Goal: Transaction & Acquisition: Book appointment/travel/reservation

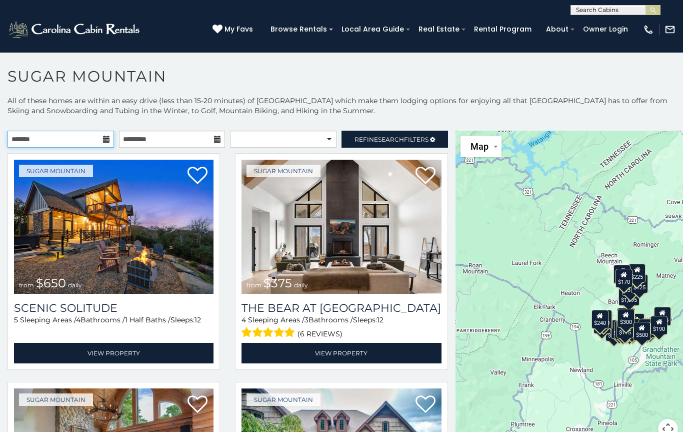
click at [63, 141] on input "text" at bounding box center [61, 139] width 107 height 17
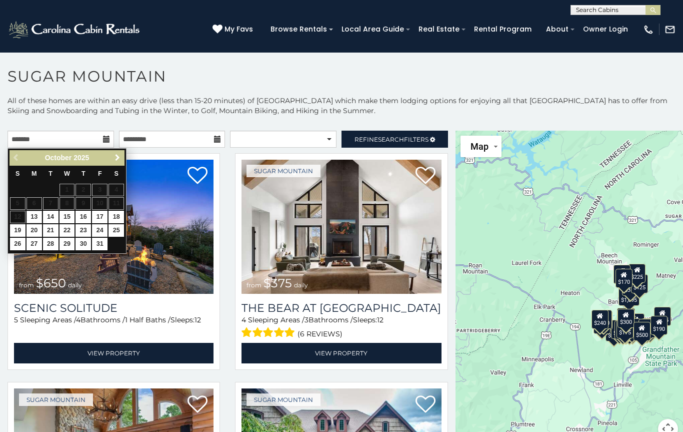
click at [119, 162] on span "Next" at bounding box center [118, 158] width 8 height 8
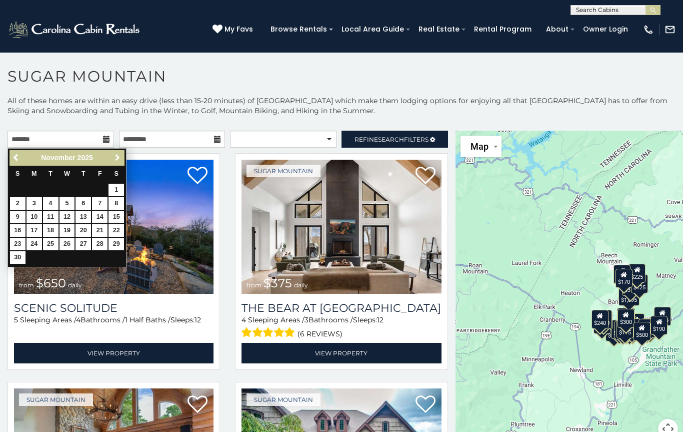
click at [116, 161] on span "Next" at bounding box center [118, 158] width 8 height 8
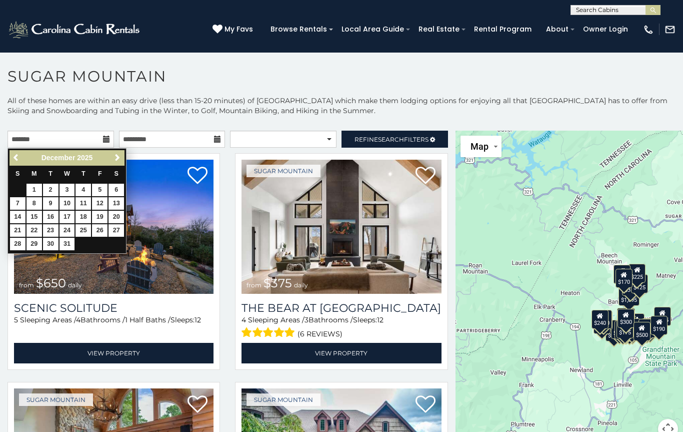
click at [120, 163] on link "Next" at bounding box center [117, 158] width 13 height 13
click at [13, 226] on link "18" at bounding box center [18, 230] width 16 height 13
type input "**********"
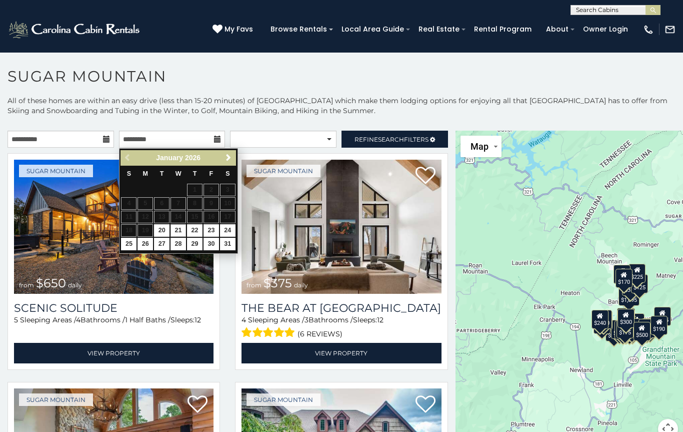
click at [175, 233] on link "21" at bounding box center [179, 230] width 16 height 13
type input "**********"
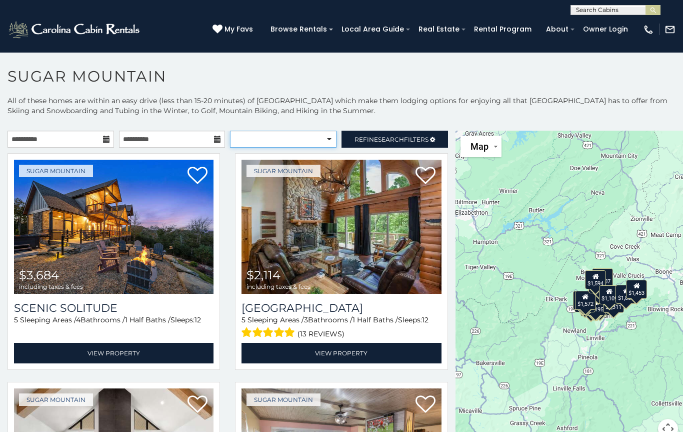
click at [325, 134] on select "**********" at bounding box center [283, 139] width 107 height 17
click at [415, 140] on span "Refine Search Filters" at bounding box center [392, 140] width 74 height 8
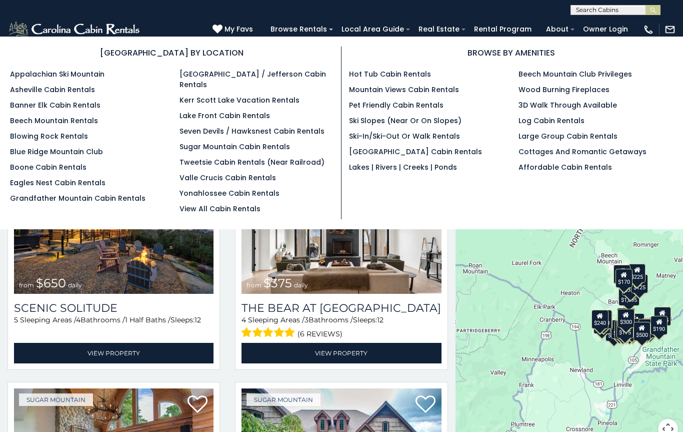
click at [266, 142] on link "Sugar Mountain Cabin Rentals" at bounding box center [235, 147] width 111 height 10
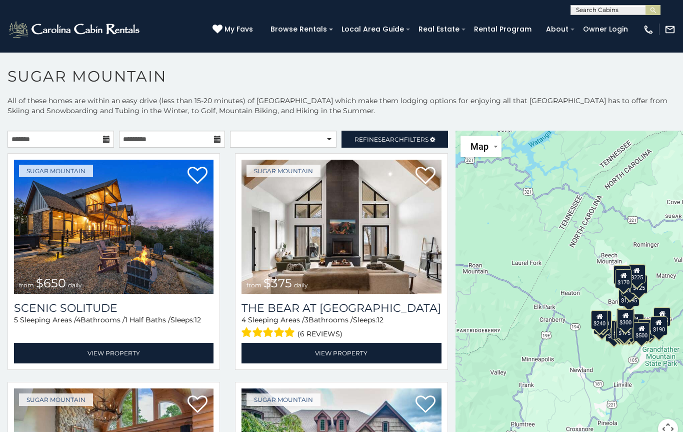
click at [51, 352] on link "View Property" at bounding box center [114, 353] width 200 height 21
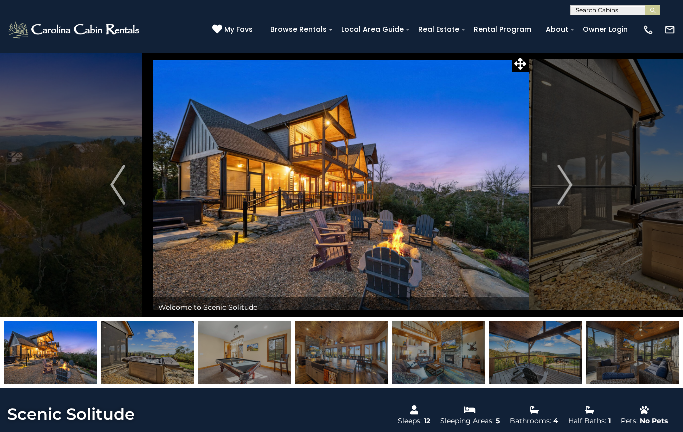
click at [563, 191] on img "Next" at bounding box center [565, 185] width 15 height 40
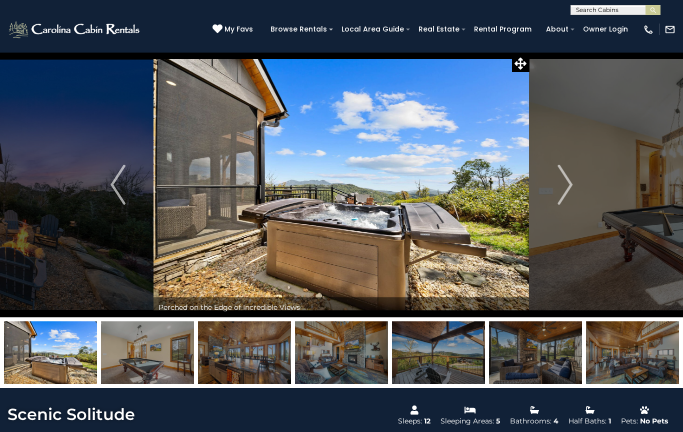
click at [561, 180] on img "Next" at bounding box center [565, 185] width 15 height 40
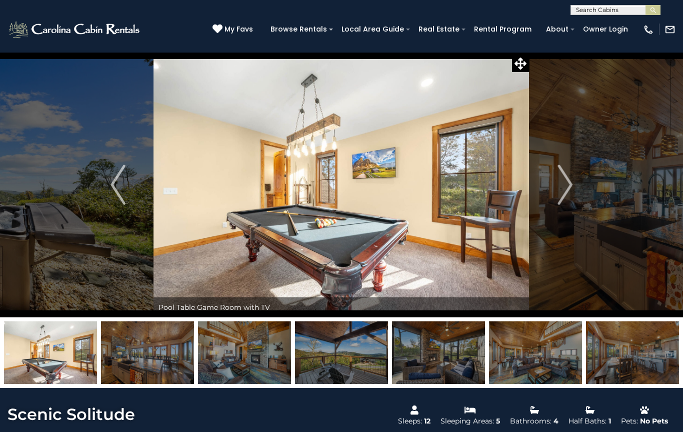
click at [564, 184] on img "Next" at bounding box center [565, 185] width 15 height 40
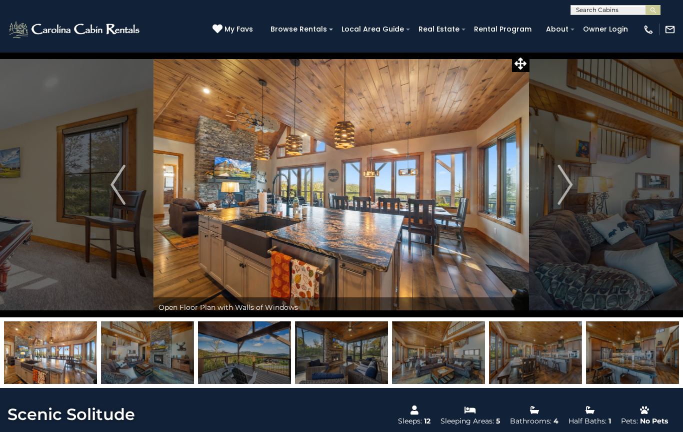
click at [563, 184] on img "Next" at bounding box center [565, 185] width 15 height 40
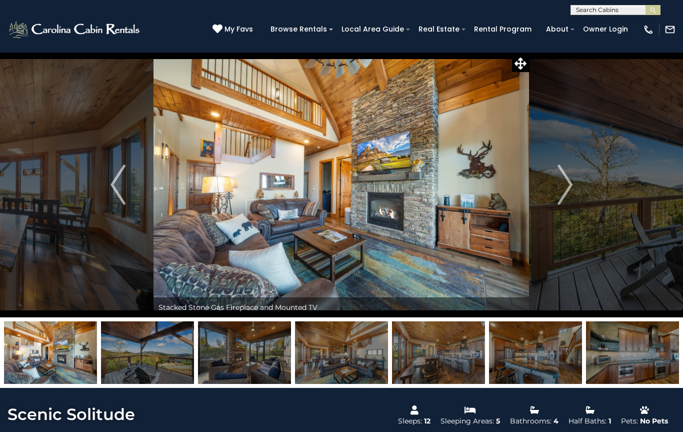
click at [525, 68] on icon at bounding box center [521, 64] width 12 height 12
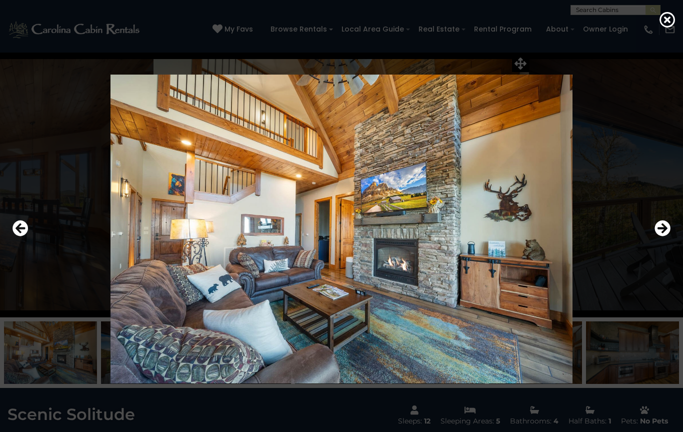
click at [664, 234] on icon "Next" at bounding box center [663, 229] width 16 height 16
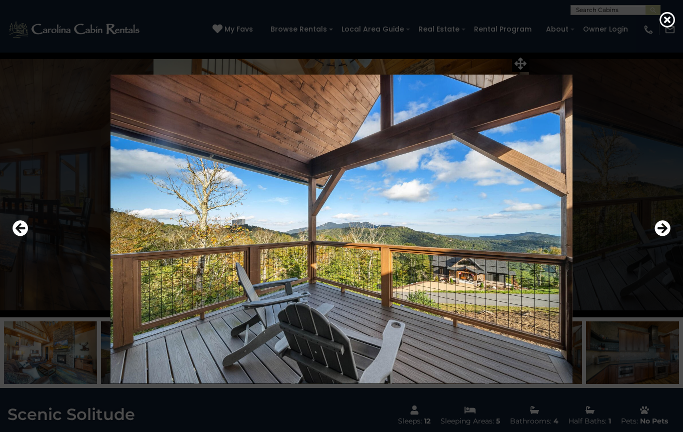
click at [660, 239] on button "Next" at bounding box center [663, 229] width 16 height 23
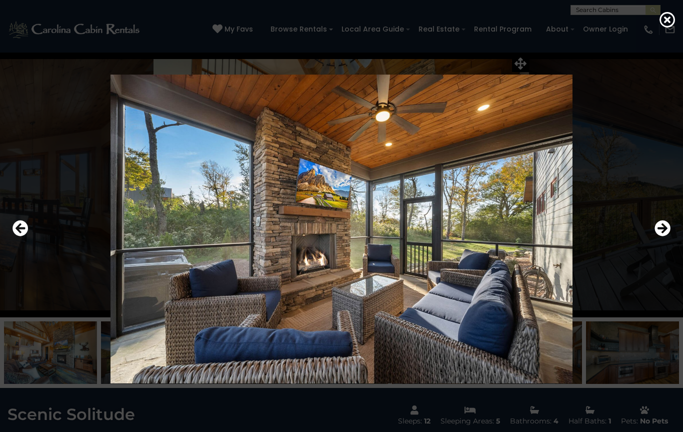
click at [660, 235] on icon "Next" at bounding box center [663, 229] width 16 height 16
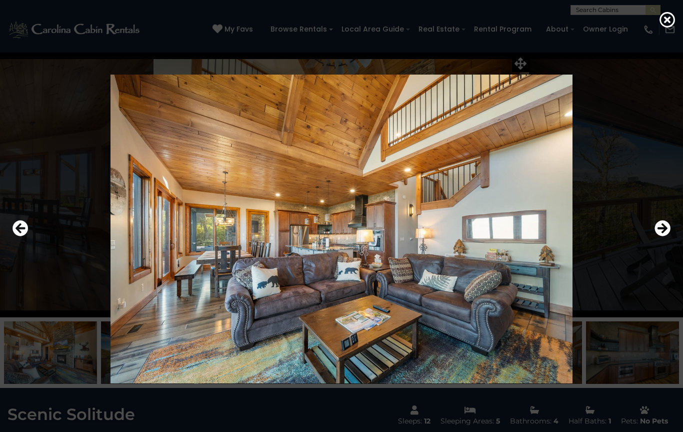
click at [659, 233] on icon "Next" at bounding box center [663, 229] width 16 height 16
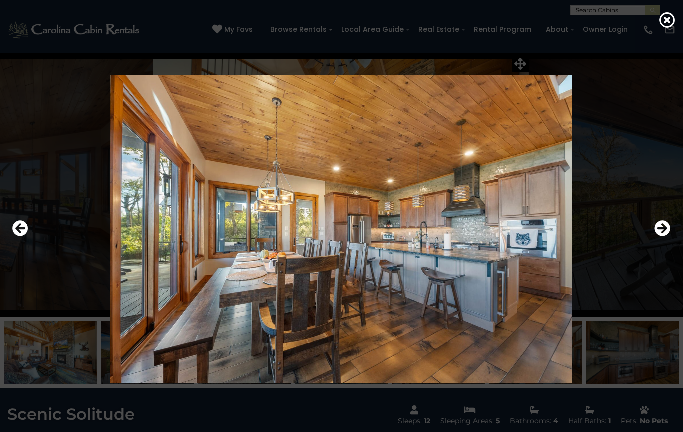
click at [660, 230] on icon "Next" at bounding box center [663, 229] width 16 height 16
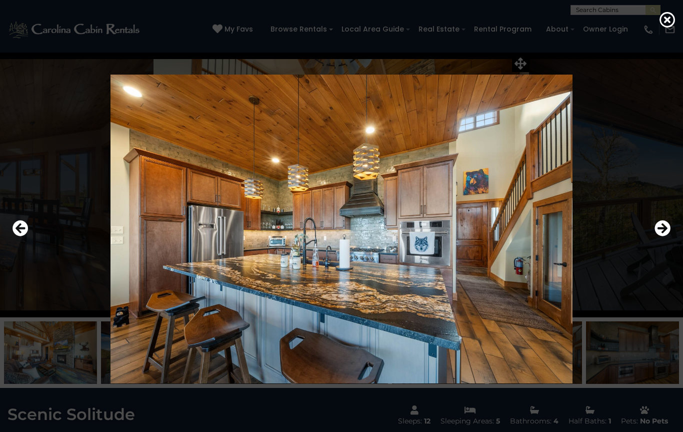
click at [660, 229] on icon "Next" at bounding box center [663, 229] width 16 height 16
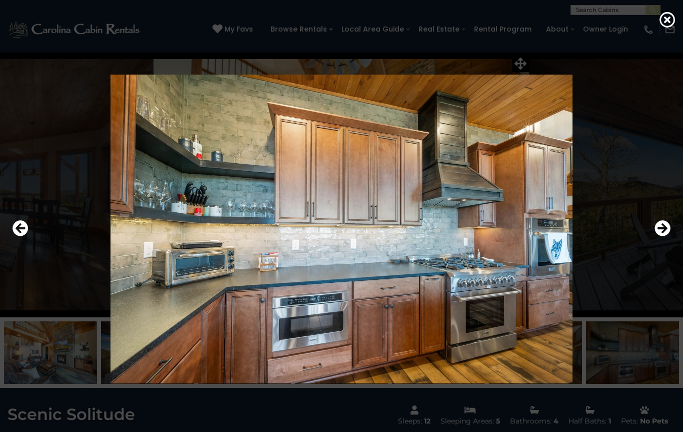
click at [660, 232] on icon "Next" at bounding box center [663, 229] width 16 height 16
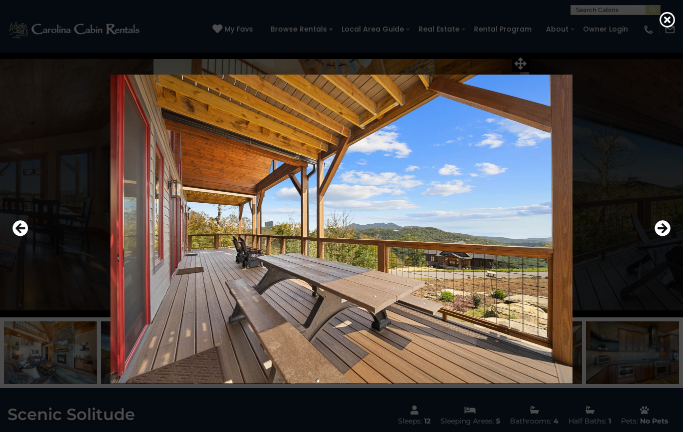
click at [660, 232] on icon "Next" at bounding box center [663, 229] width 16 height 16
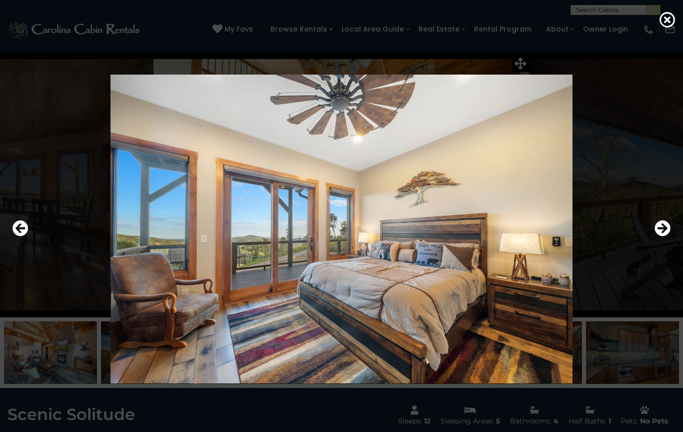
click at [659, 232] on icon "Next" at bounding box center [663, 229] width 16 height 16
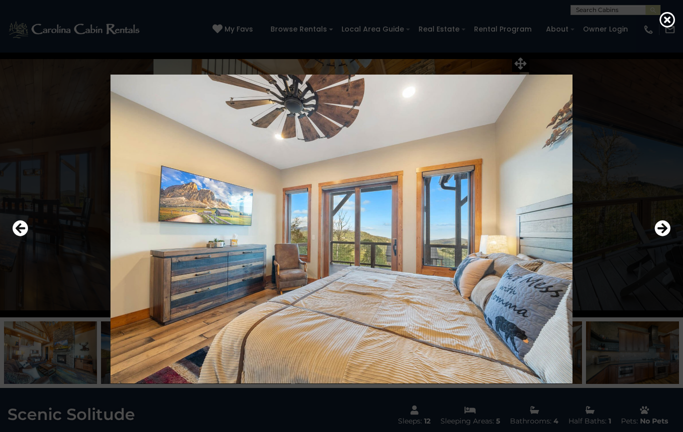
click at [659, 235] on icon "Next" at bounding box center [663, 229] width 16 height 16
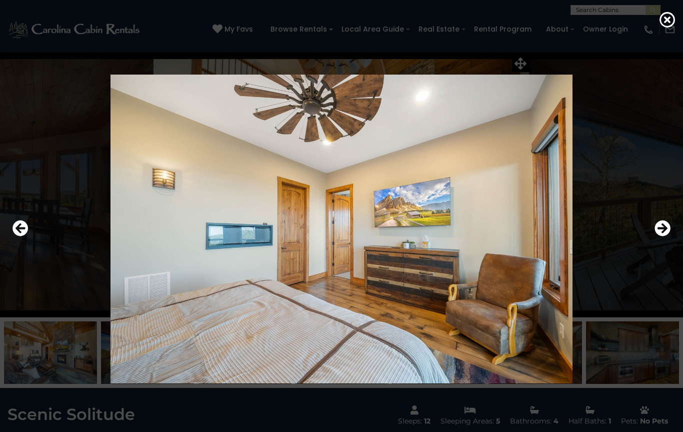
click at [657, 233] on icon "Next" at bounding box center [663, 229] width 16 height 16
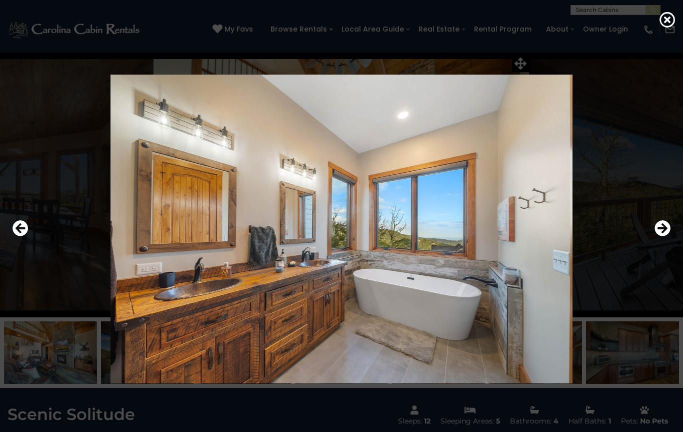
click at [27, 234] on icon "Previous" at bounding box center [21, 229] width 16 height 16
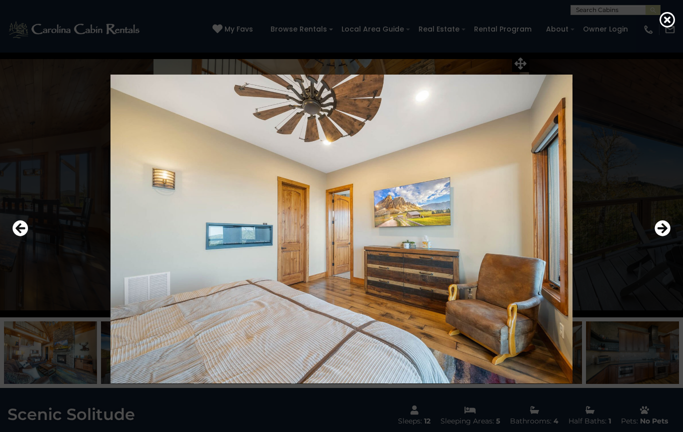
click at [25, 238] on button "Previous" at bounding box center [21, 229] width 16 height 23
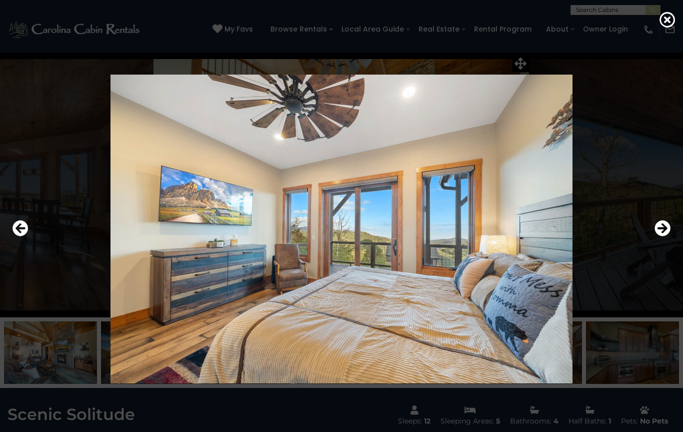
click at [658, 233] on icon "Next" at bounding box center [663, 229] width 16 height 16
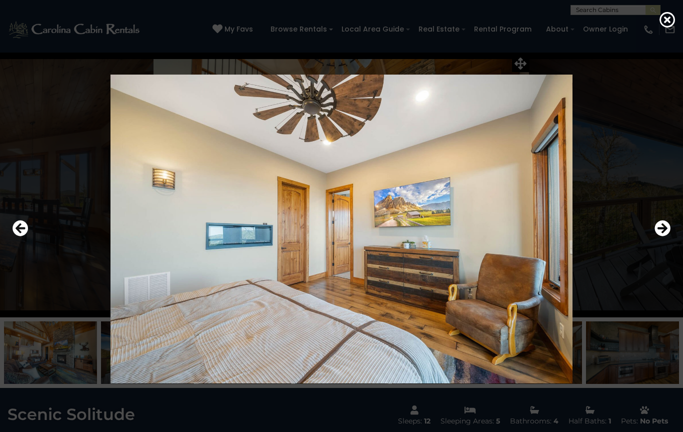
click at [658, 233] on icon "Next" at bounding box center [663, 229] width 16 height 16
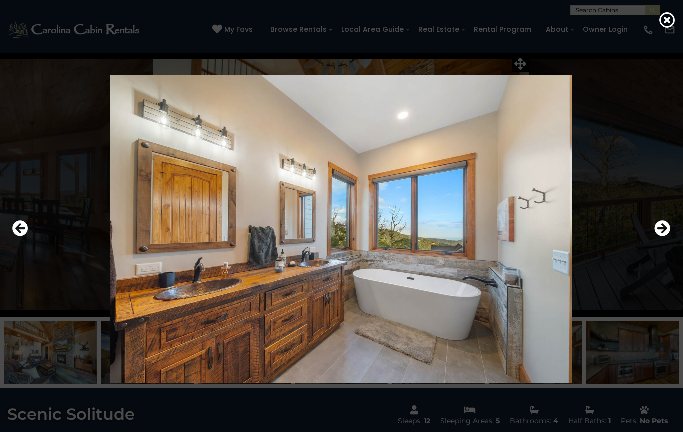
click at [660, 233] on icon "Next" at bounding box center [663, 229] width 16 height 16
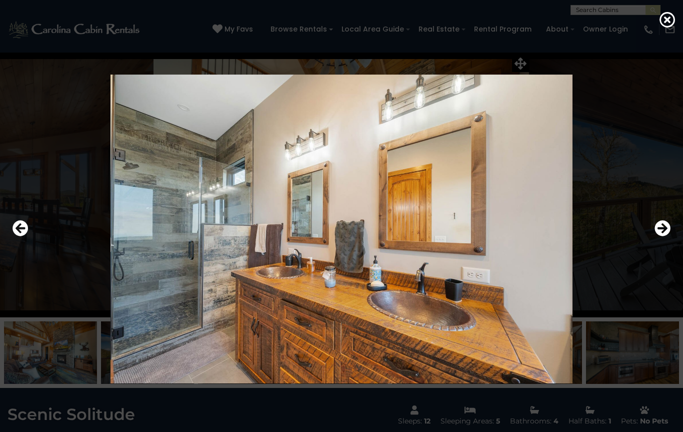
click at [659, 229] on icon "Next" at bounding box center [663, 229] width 16 height 16
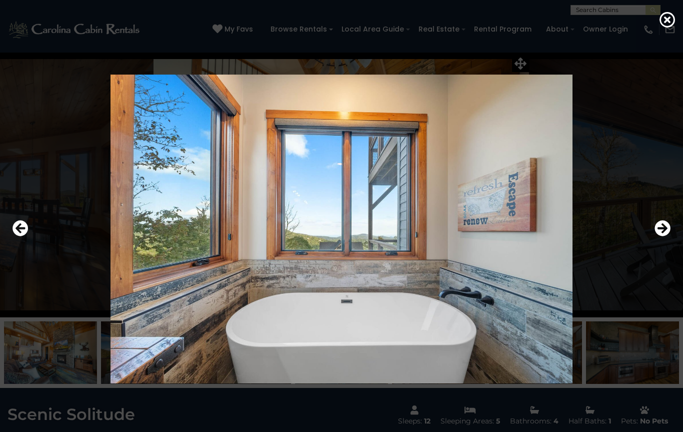
click at [658, 232] on icon "Next" at bounding box center [663, 229] width 16 height 16
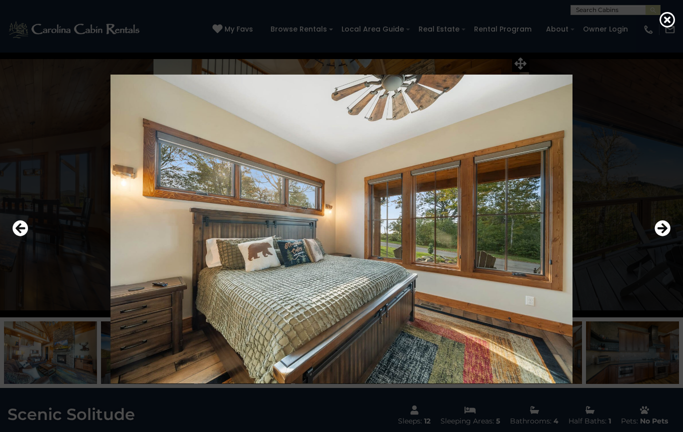
click at [659, 229] on icon "Next" at bounding box center [663, 229] width 16 height 16
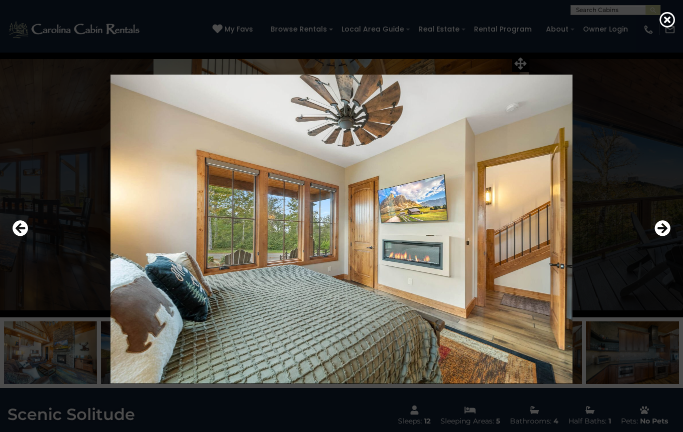
click at [660, 230] on icon "Next" at bounding box center [663, 229] width 16 height 16
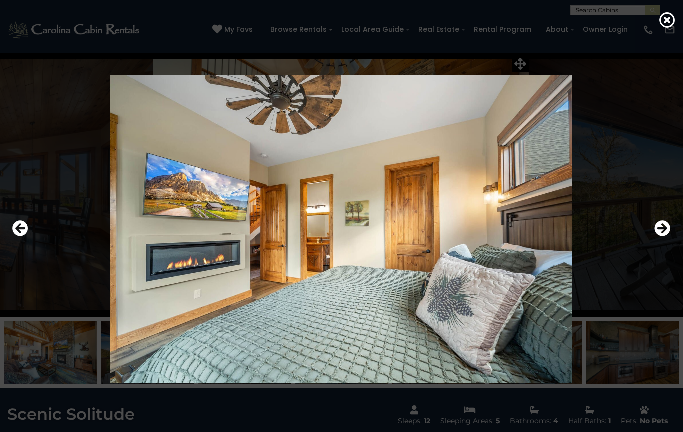
click at [657, 231] on icon "Next" at bounding box center [663, 229] width 16 height 16
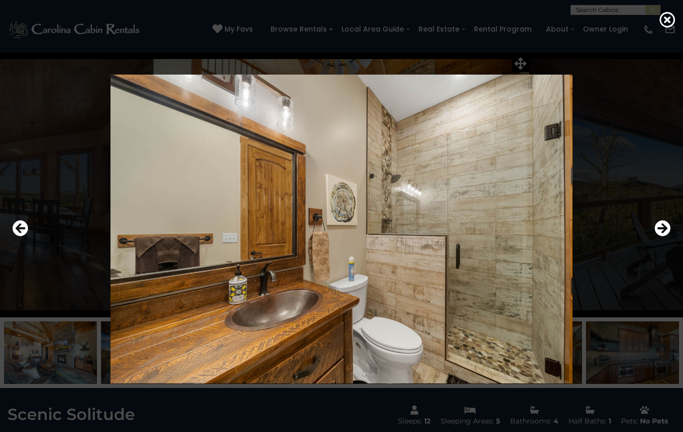
click at [657, 231] on icon "Next" at bounding box center [663, 229] width 16 height 16
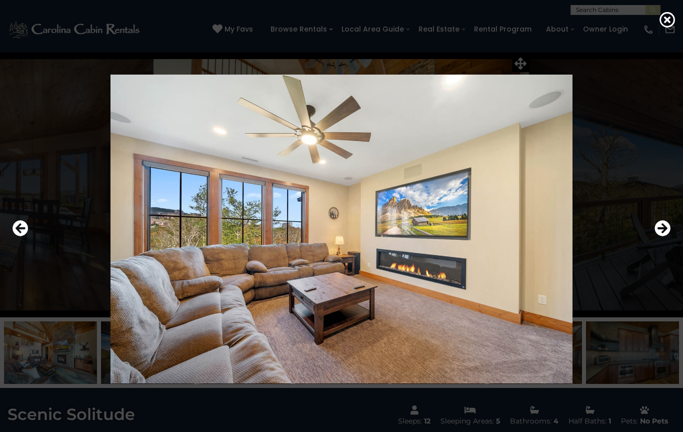
click at [655, 233] on icon "Next" at bounding box center [663, 229] width 16 height 16
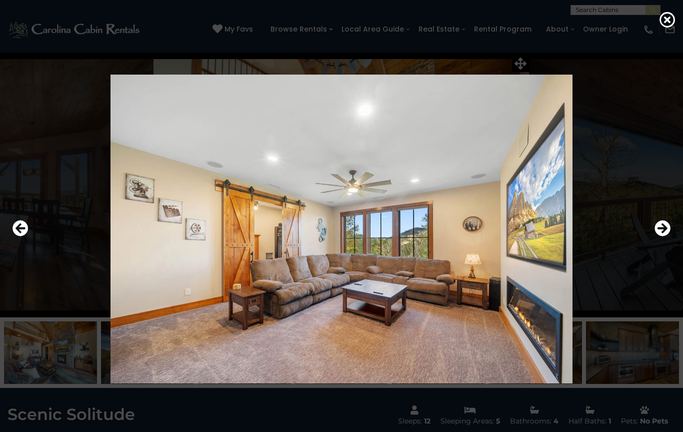
click at [658, 231] on icon "Next" at bounding box center [663, 229] width 16 height 16
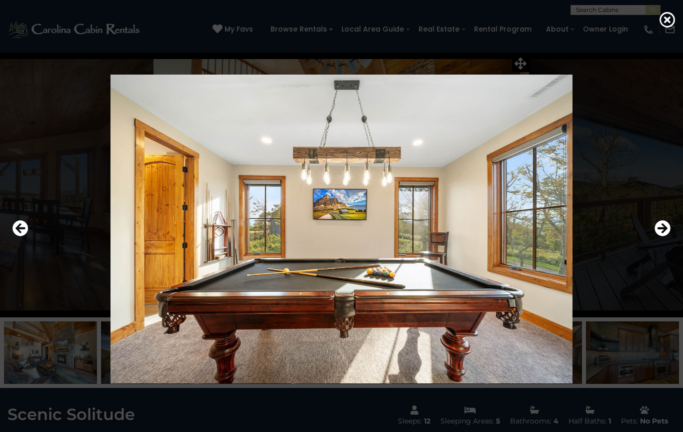
click at [657, 233] on icon "Next" at bounding box center [663, 229] width 16 height 16
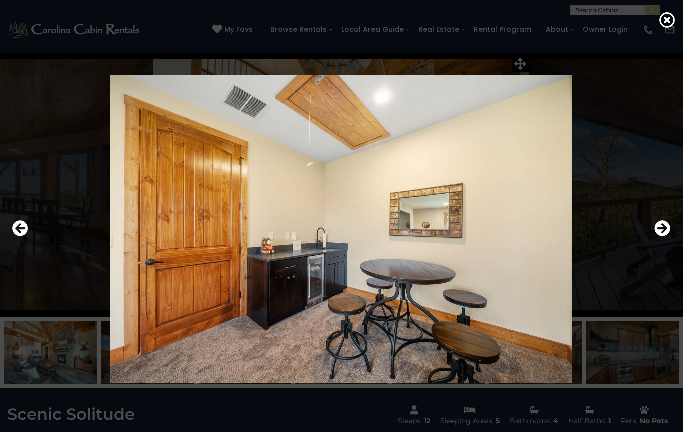
click at [655, 234] on icon "Next" at bounding box center [663, 229] width 16 height 16
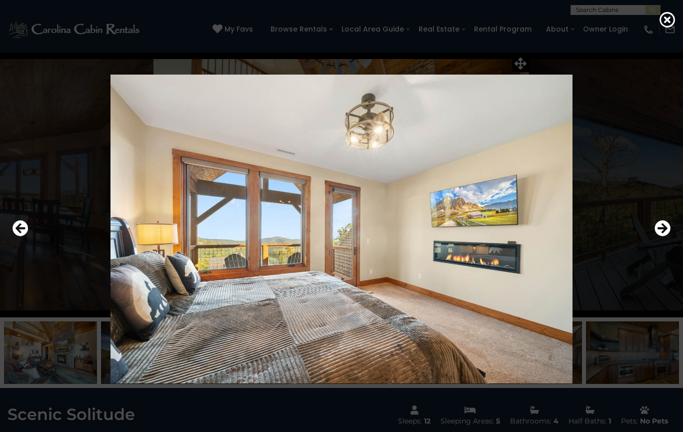
click at [655, 234] on icon "Next" at bounding box center [663, 229] width 16 height 16
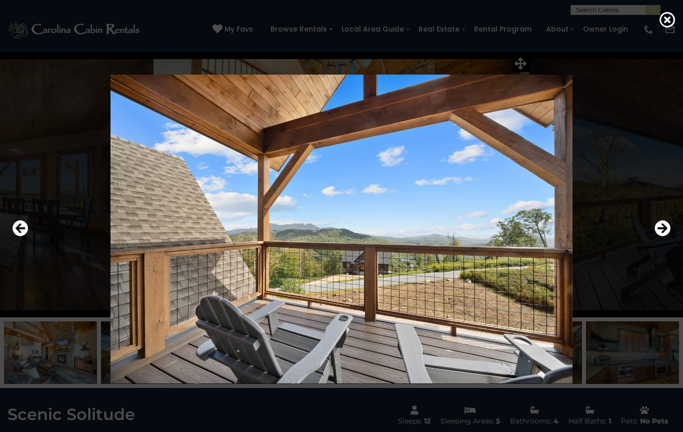
click at [656, 233] on icon "Next" at bounding box center [663, 229] width 16 height 16
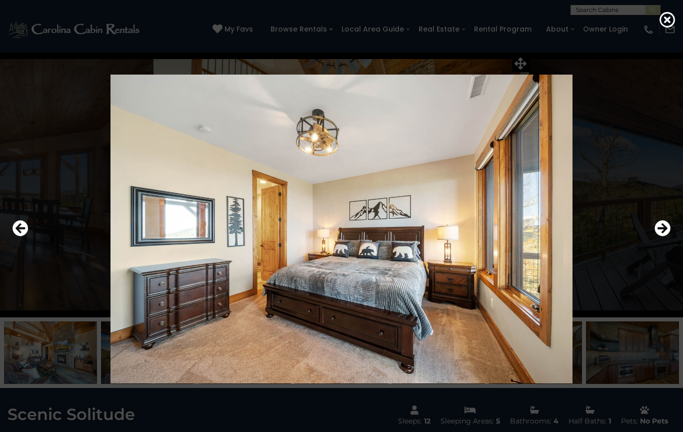
click at [655, 236] on icon "Next" at bounding box center [663, 229] width 16 height 16
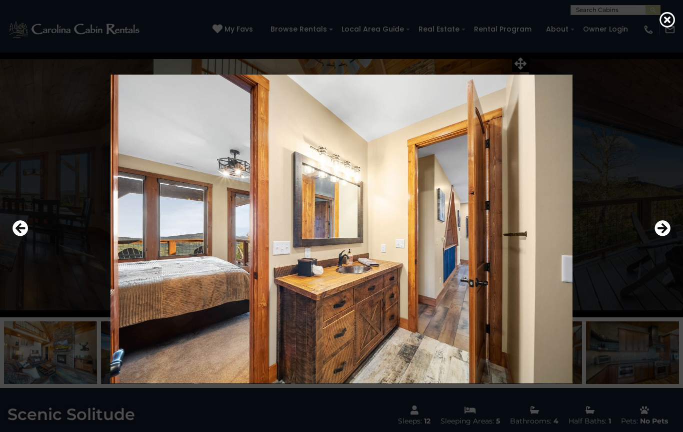
click at [655, 233] on icon "Next" at bounding box center [663, 229] width 16 height 16
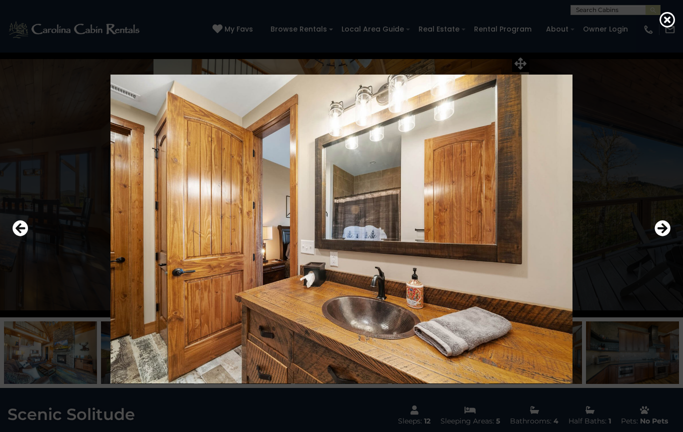
click at [657, 229] on icon "Next" at bounding box center [663, 229] width 16 height 16
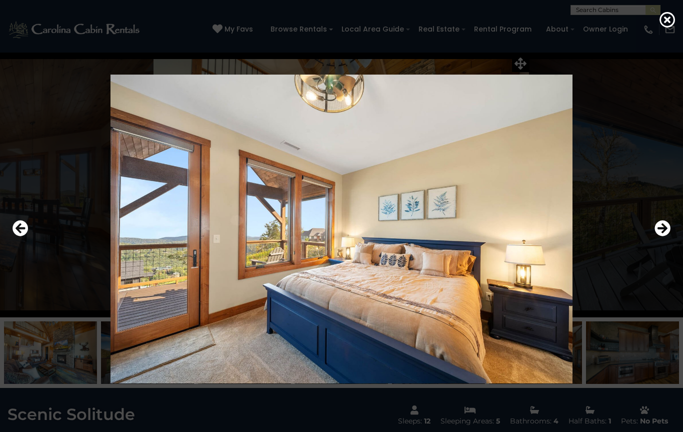
click at [656, 236] on button "Next" at bounding box center [663, 229] width 16 height 23
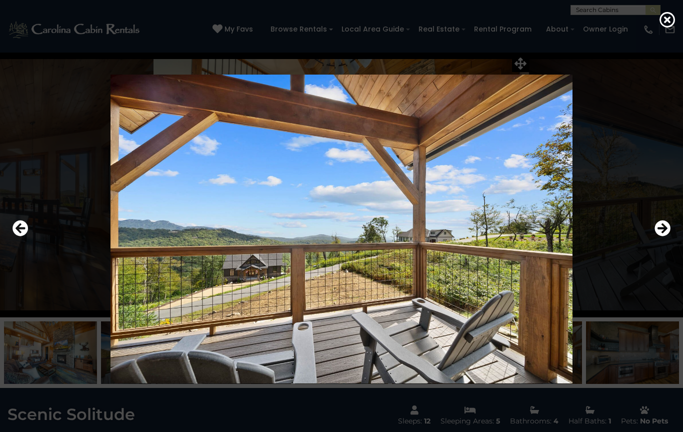
click at [656, 239] on button "Next" at bounding box center [663, 229] width 16 height 23
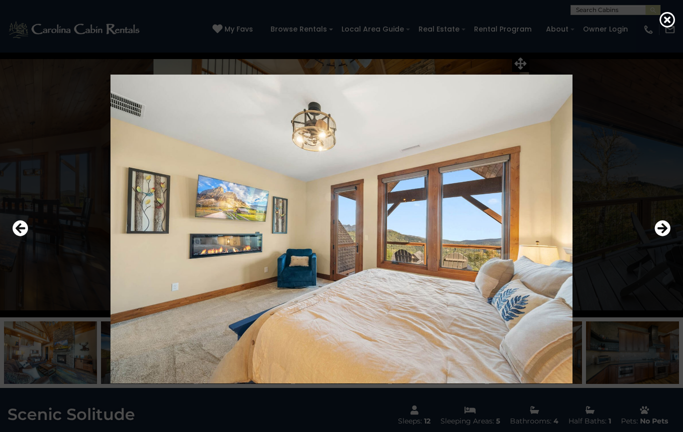
click at [656, 238] on button "Next" at bounding box center [663, 229] width 16 height 23
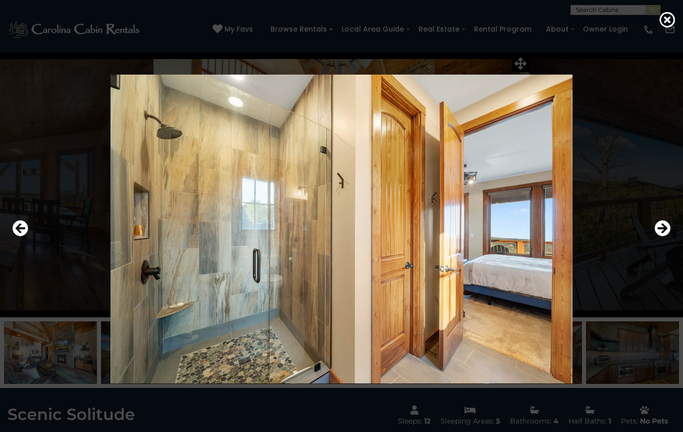
click at [655, 236] on button "Next" at bounding box center [663, 229] width 16 height 23
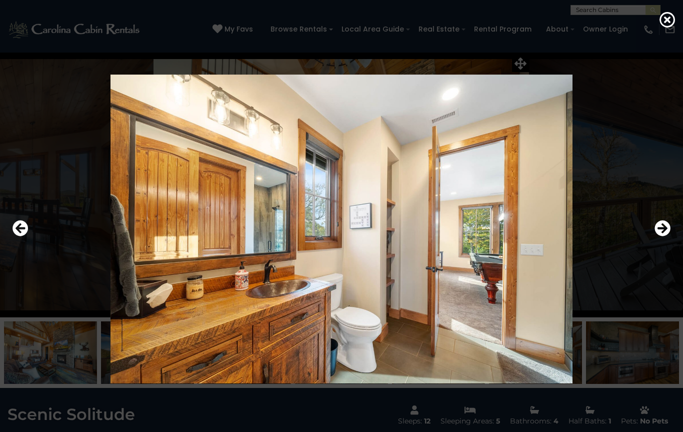
click at [652, 236] on div at bounding box center [342, 229] width 668 height 389
click at [657, 234] on icon "Next" at bounding box center [663, 229] width 16 height 16
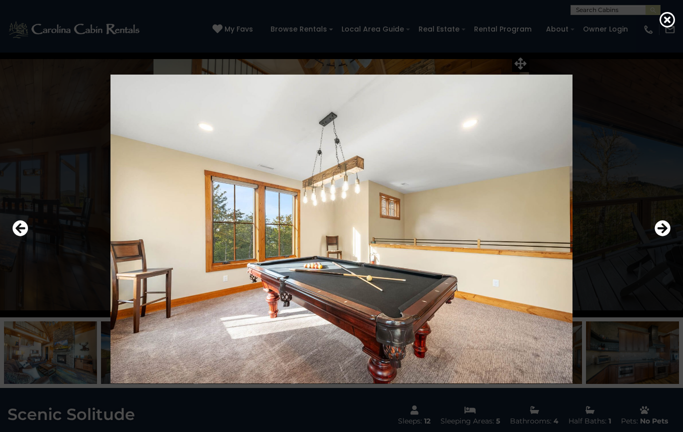
click at [659, 233] on icon "Next" at bounding box center [663, 229] width 16 height 16
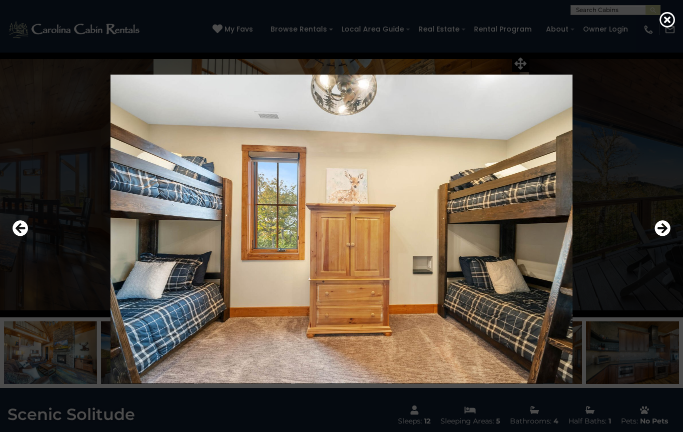
click at [657, 232] on icon "Next" at bounding box center [663, 229] width 16 height 16
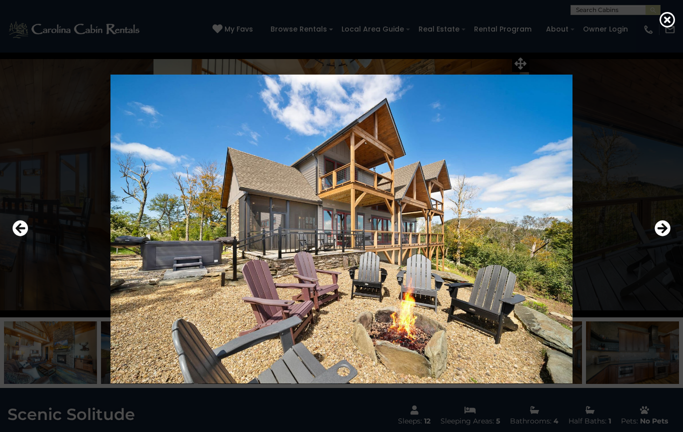
click at [656, 234] on icon "Next" at bounding box center [663, 229] width 16 height 16
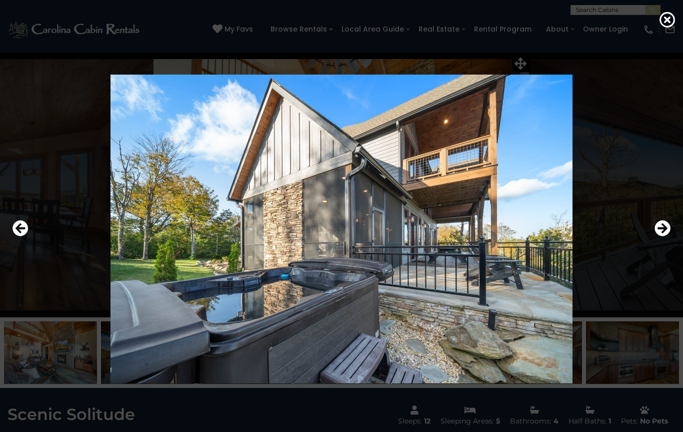
click at [655, 233] on icon "Next" at bounding box center [663, 229] width 16 height 16
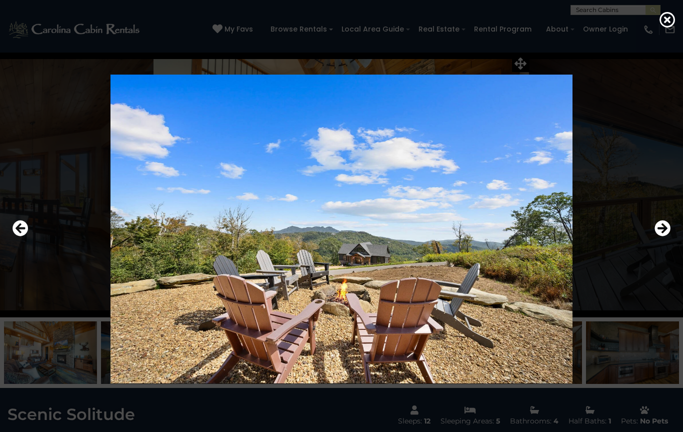
click at [655, 237] on button "Next" at bounding box center [663, 229] width 16 height 23
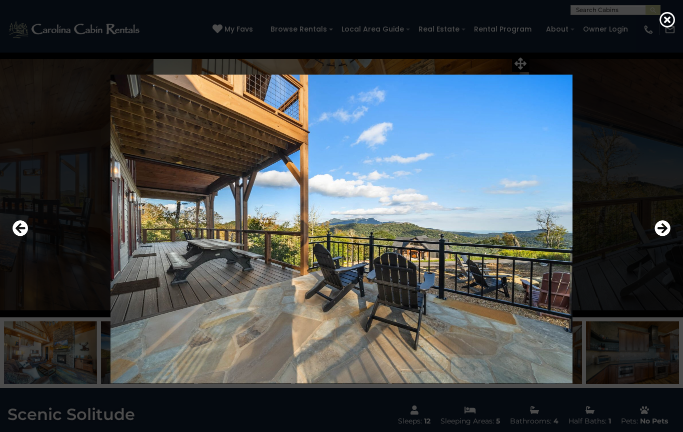
click at [655, 233] on icon "Next" at bounding box center [663, 229] width 16 height 16
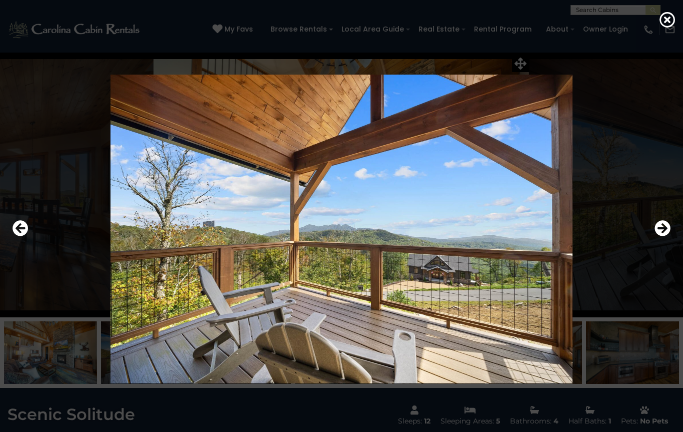
click at [655, 237] on button "Next" at bounding box center [663, 229] width 16 height 23
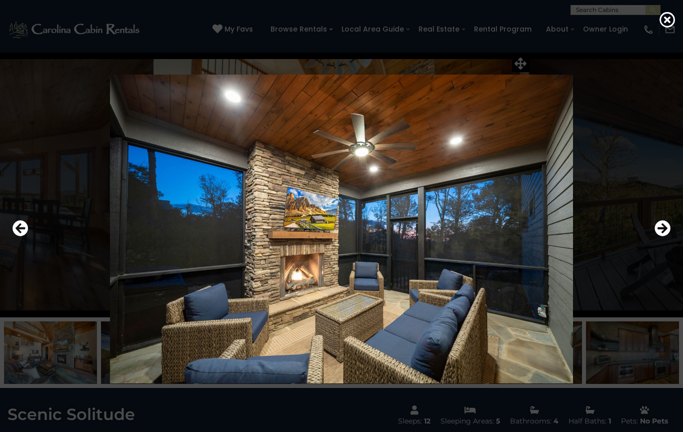
click at [649, 237] on div at bounding box center [342, 229] width 668 height 389
click at [657, 236] on button "Next" at bounding box center [663, 229] width 16 height 23
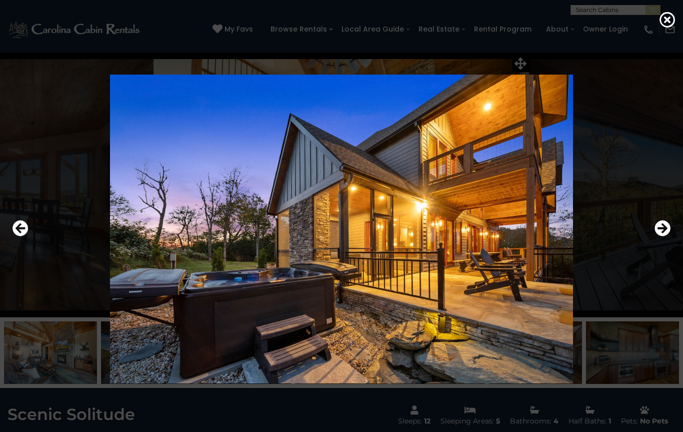
click at [654, 242] on div at bounding box center [342, 229] width 668 height 389
click at [663, 235] on icon "Next" at bounding box center [663, 229] width 16 height 16
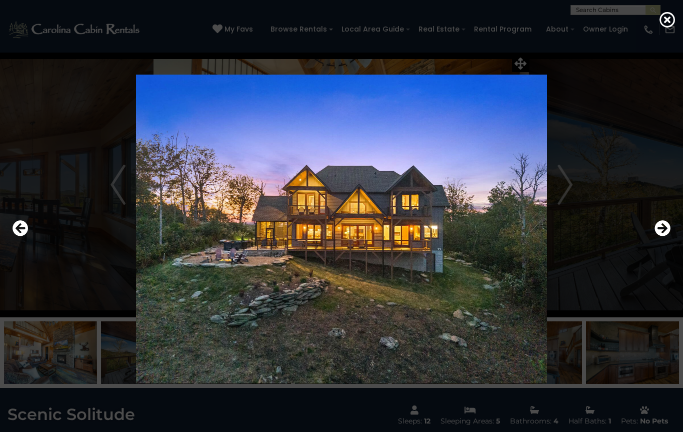
click at [659, 230] on icon "Next" at bounding box center [663, 229] width 16 height 16
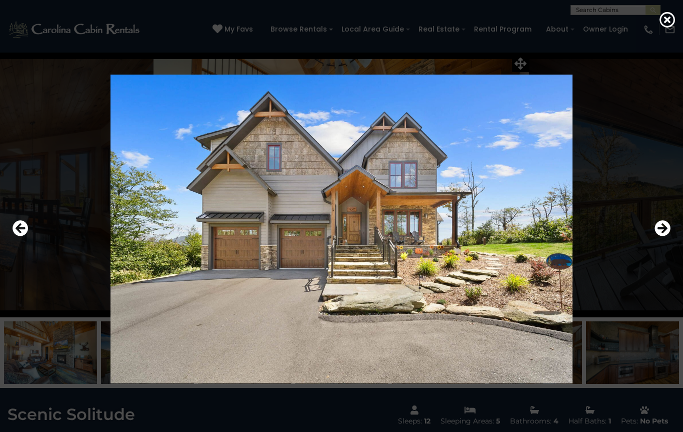
click at [658, 231] on icon "Next" at bounding box center [663, 229] width 16 height 16
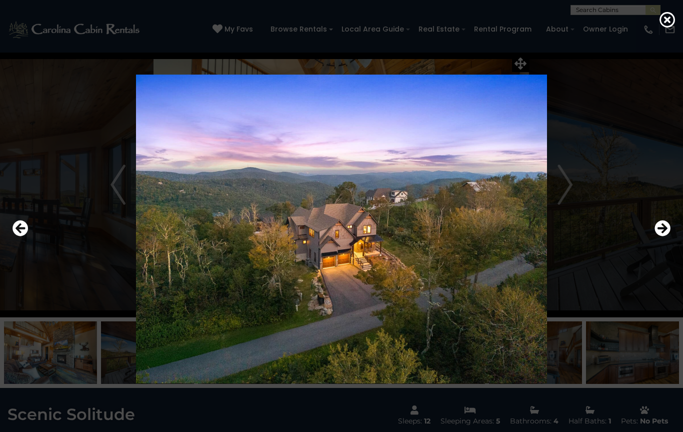
click at [657, 231] on icon "Next" at bounding box center [663, 229] width 16 height 16
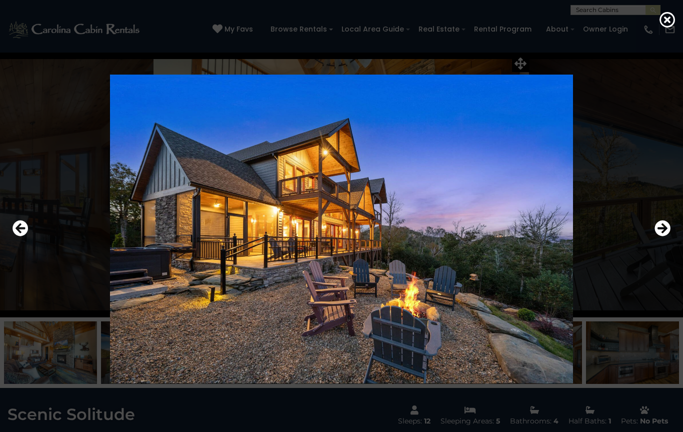
click at [659, 230] on icon "Next" at bounding box center [663, 229] width 16 height 16
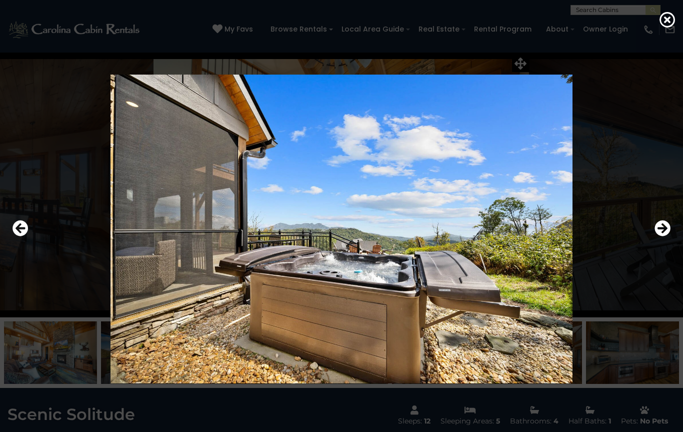
click at [659, 231] on icon "Next" at bounding box center [663, 229] width 16 height 16
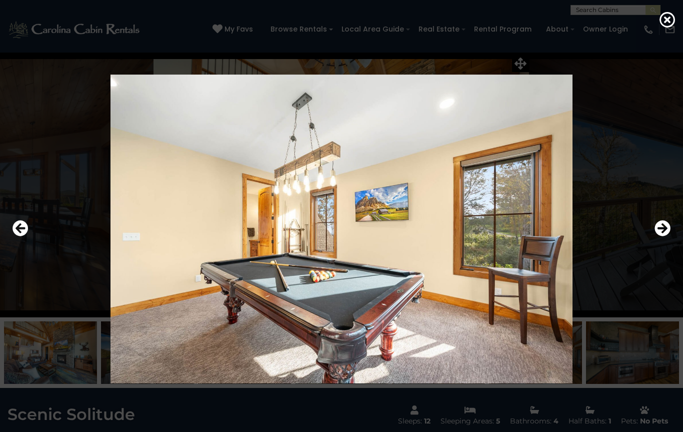
click at [659, 233] on icon "Next" at bounding box center [663, 229] width 16 height 16
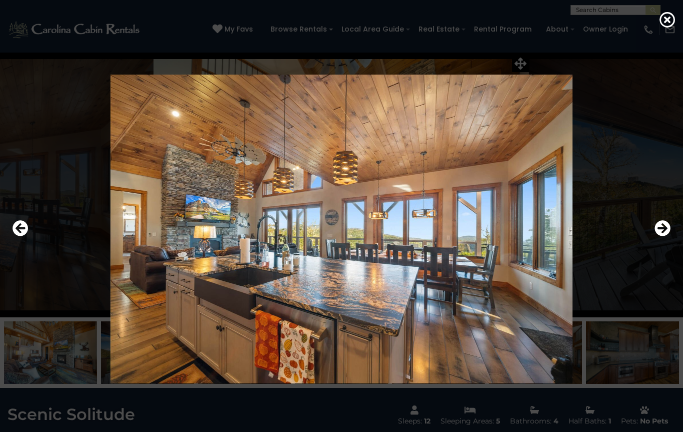
click at [656, 232] on icon "Next" at bounding box center [663, 229] width 16 height 16
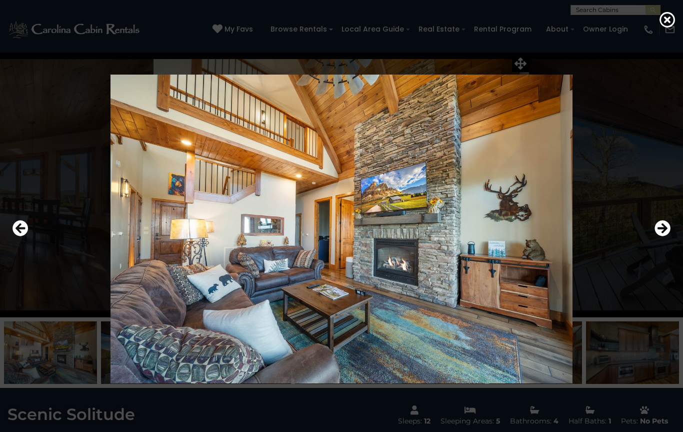
click at [667, 25] on icon at bounding box center [668, 20] width 16 height 16
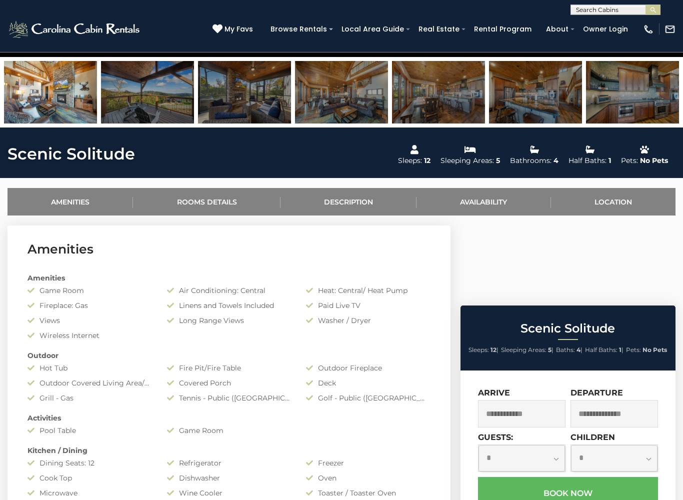
scroll to position [260, 0]
click at [525, 400] on input "text" at bounding box center [522, 414] width 88 height 28
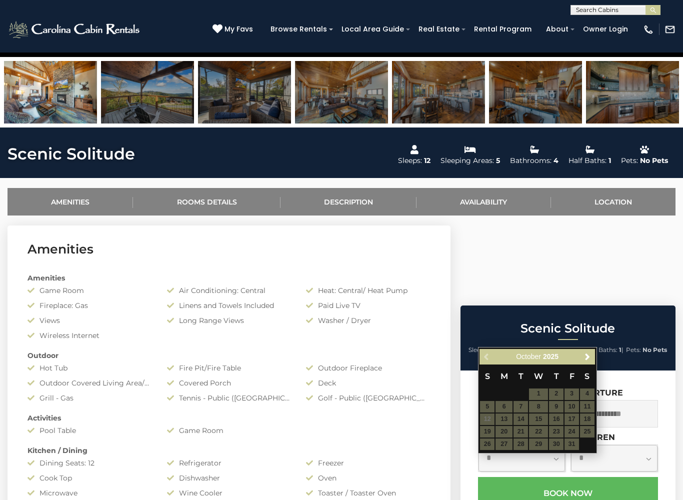
click at [585, 358] on span "Next" at bounding box center [588, 357] width 8 height 8
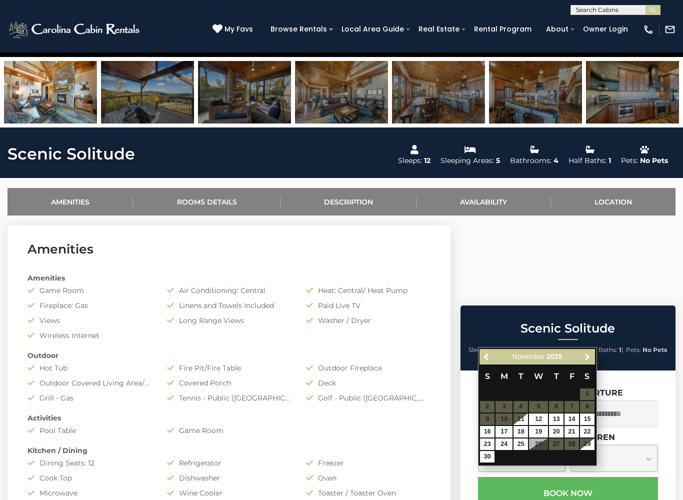
click at [585, 357] on span "Next" at bounding box center [588, 357] width 8 height 8
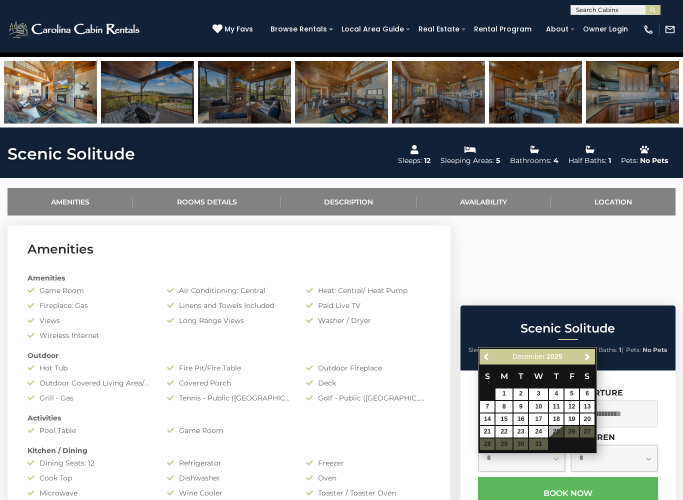
click at [582, 363] on div "Previous Next December 2025" at bounding box center [537, 357] width 115 height 16
click at [585, 359] on span "Next" at bounding box center [588, 357] width 8 height 8
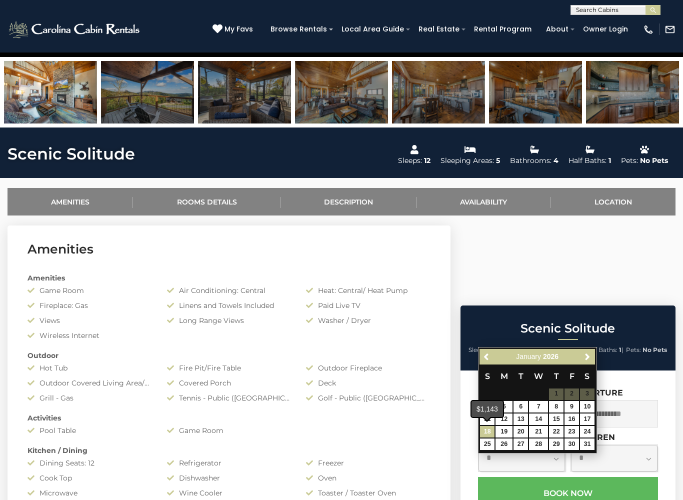
click at [484, 431] on link "18" at bounding box center [487, 432] width 15 height 12
type input "**********"
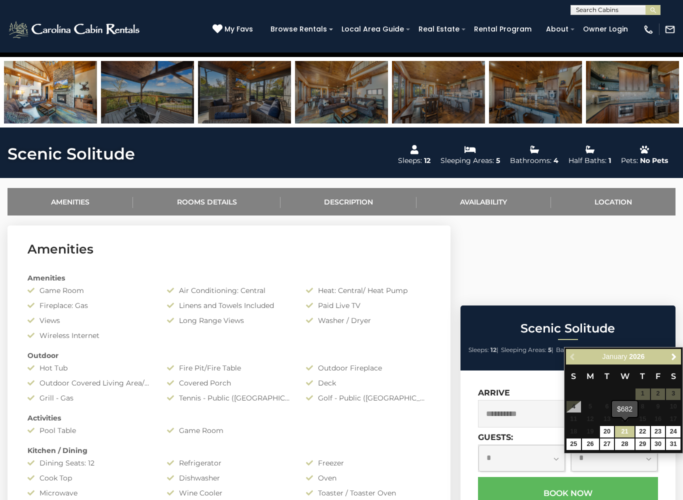
click at [623, 431] on link "21" at bounding box center [624, 432] width 19 height 12
type input "**********"
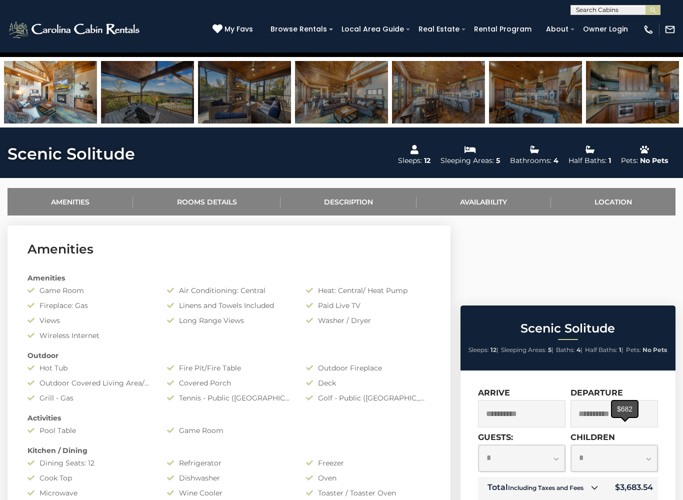
click at [553, 431] on select "**********" at bounding box center [522, 458] width 87 height 27
select select "*"
click at [642, 431] on select "**********" at bounding box center [614, 458] width 87 height 27
select select "*"
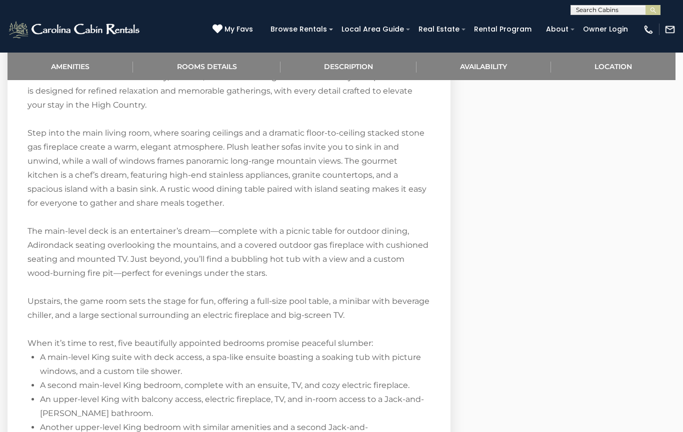
scroll to position [1255, 0]
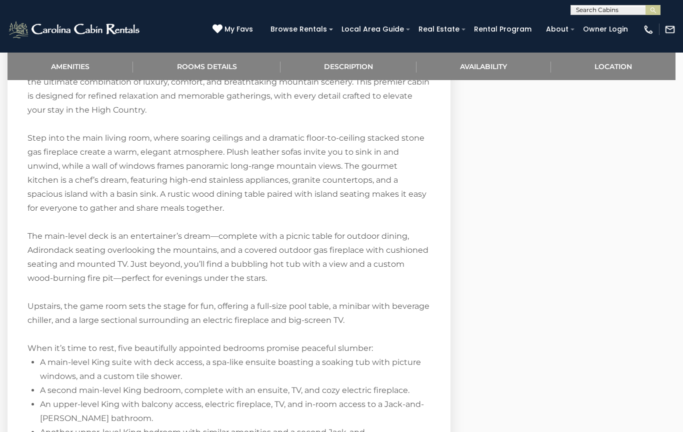
click at [239, 34] on link "My Favs" at bounding box center [234, 29] width 43 height 11
click at [223, 31] on icon at bounding box center [218, 29] width 10 height 10
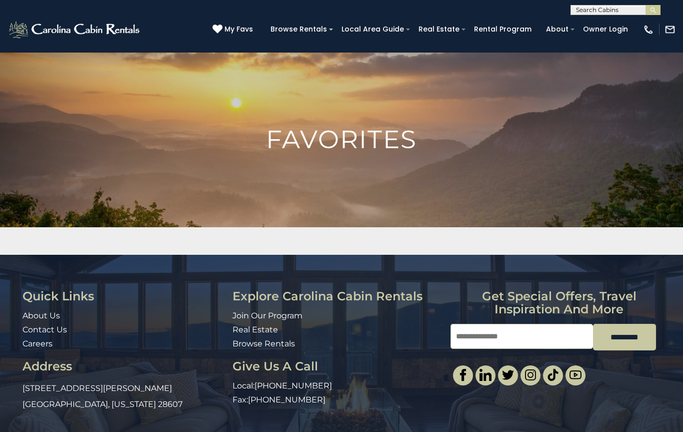
click at [223, 28] on icon at bounding box center [218, 29] width 10 height 10
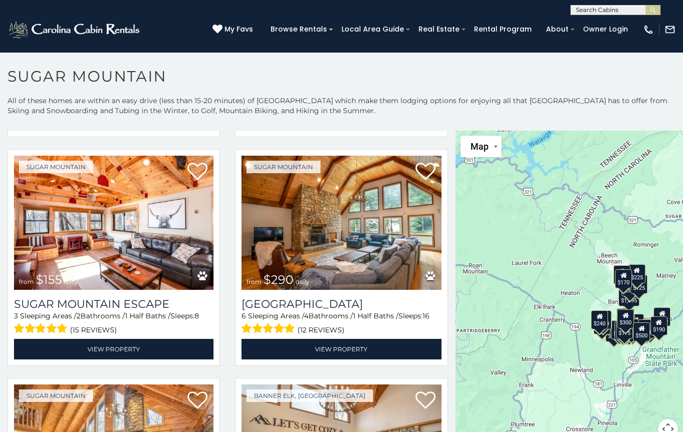
scroll to position [1147, 0]
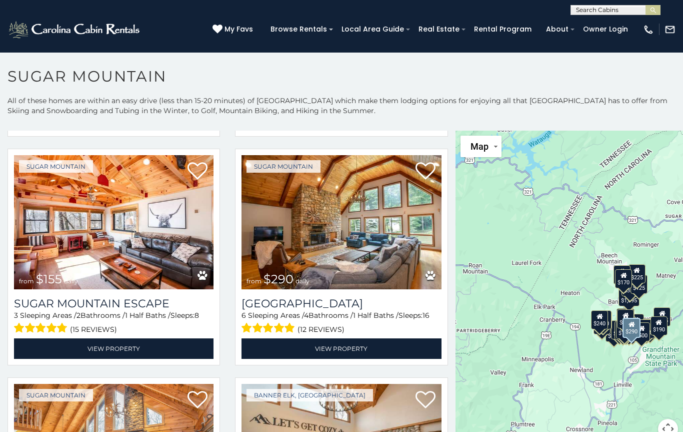
click at [280, 344] on link "View Property" at bounding box center [342, 348] width 200 height 21
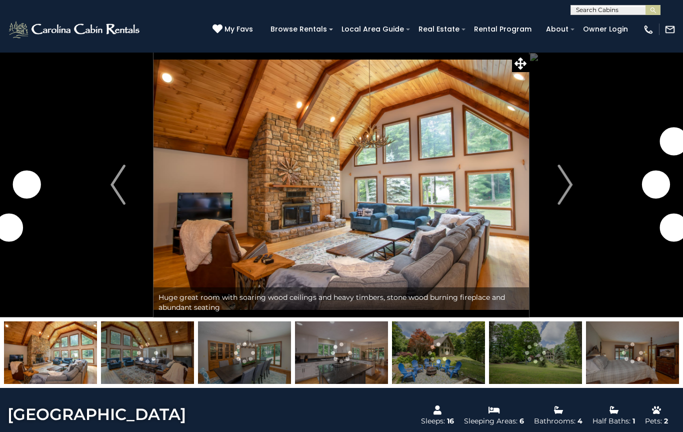
click at [566, 182] on img "Next" at bounding box center [565, 185] width 15 height 40
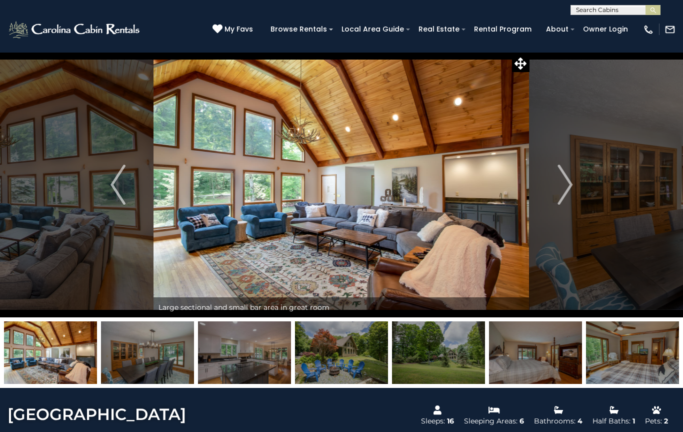
click at [565, 169] on img "Next" at bounding box center [565, 185] width 15 height 40
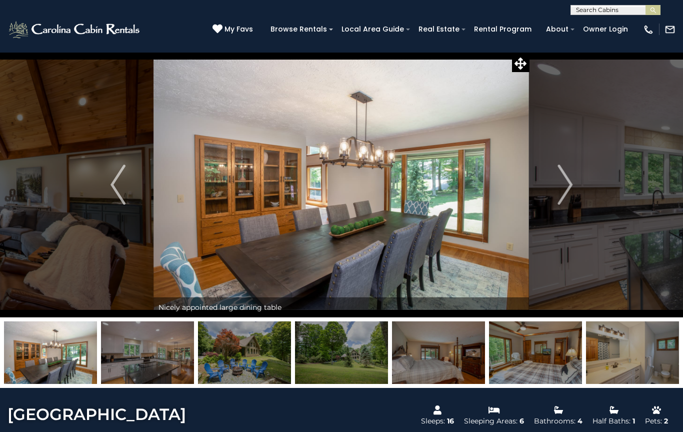
click at [563, 175] on img "Next" at bounding box center [565, 185] width 15 height 40
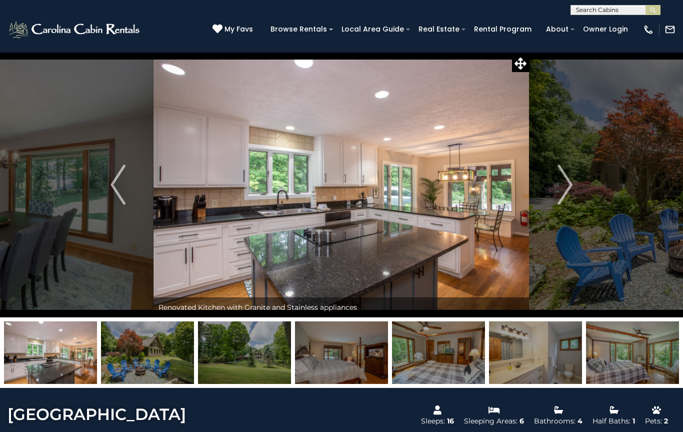
click at [563, 184] on img "Next" at bounding box center [565, 185] width 15 height 40
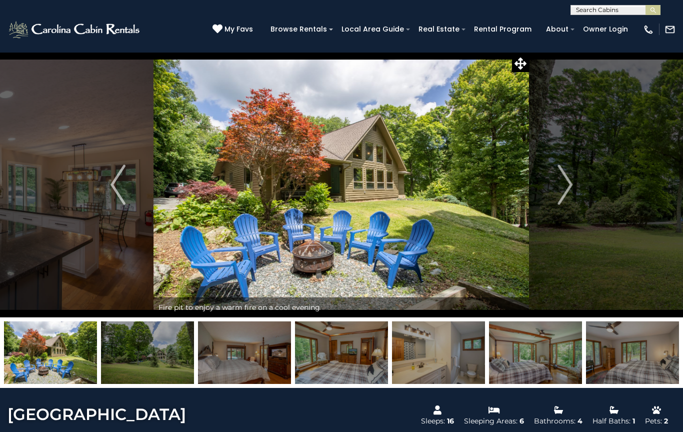
click at [561, 179] on img "Next" at bounding box center [565, 185] width 15 height 40
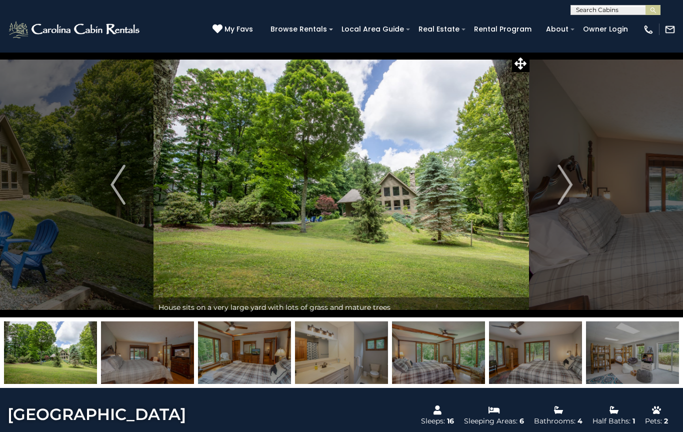
click at [566, 181] on img "Next" at bounding box center [565, 185] width 15 height 40
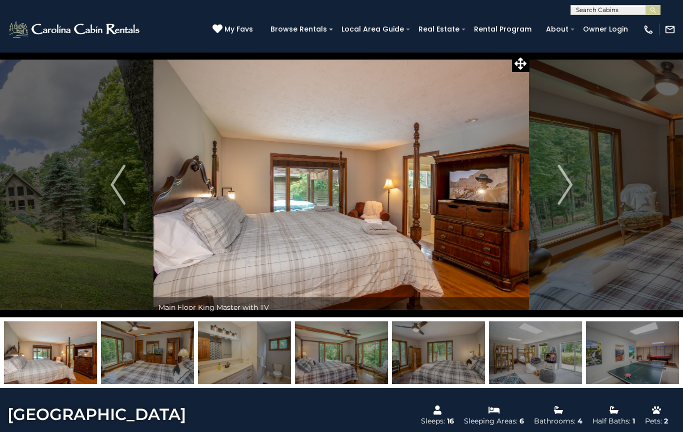
click at [568, 180] on img "Next" at bounding box center [565, 185] width 15 height 40
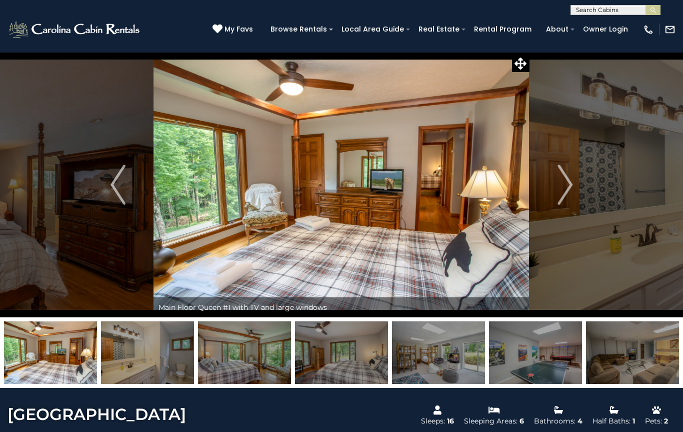
click at [565, 181] on img "Next" at bounding box center [565, 185] width 15 height 40
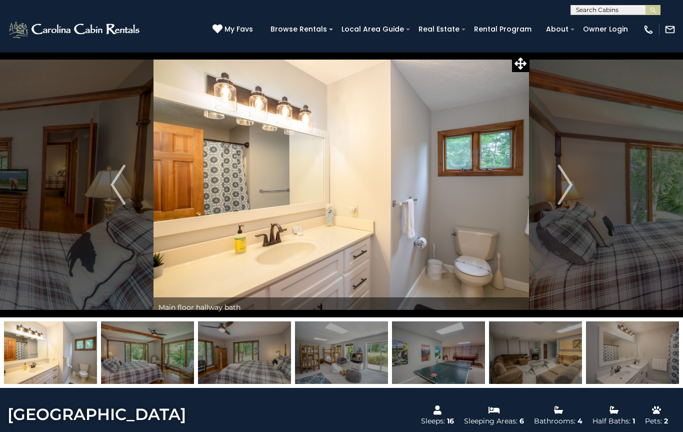
click at [560, 181] on img "Next" at bounding box center [565, 185] width 15 height 40
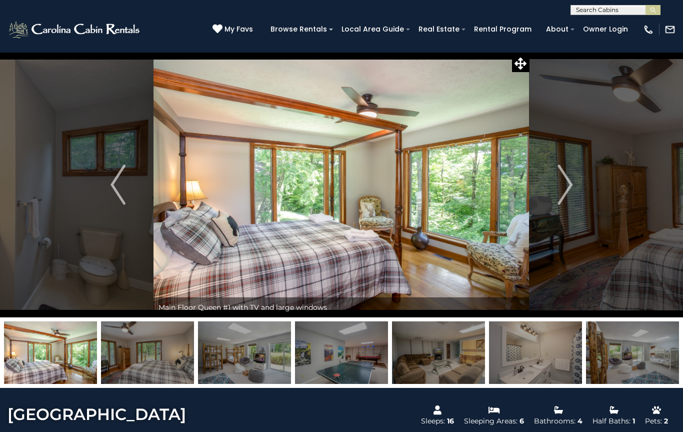
click at [560, 183] on img "Next" at bounding box center [565, 185] width 15 height 40
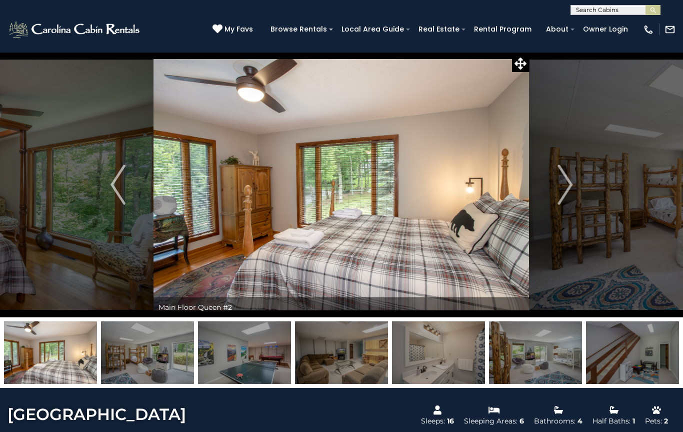
click at [566, 185] on img "Next" at bounding box center [565, 185] width 15 height 40
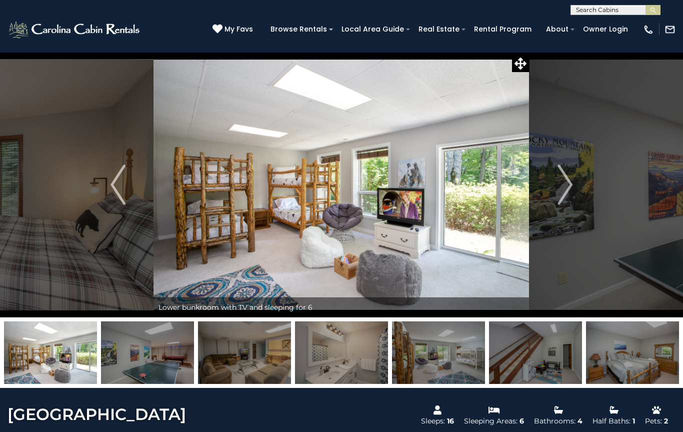
click at [559, 200] on img "Next" at bounding box center [565, 185] width 15 height 40
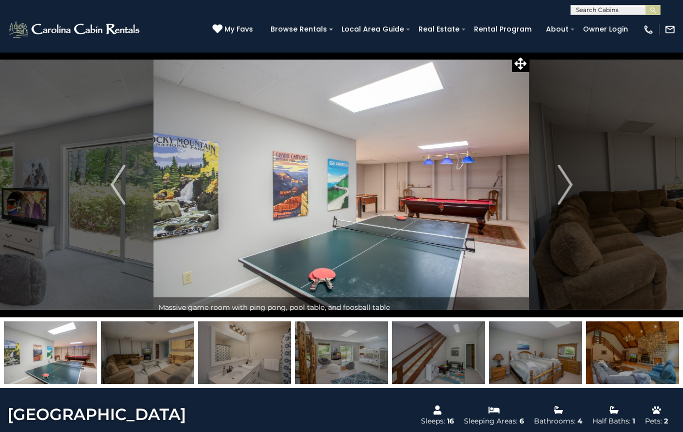
click at [561, 194] on img "Next" at bounding box center [565, 185] width 15 height 40
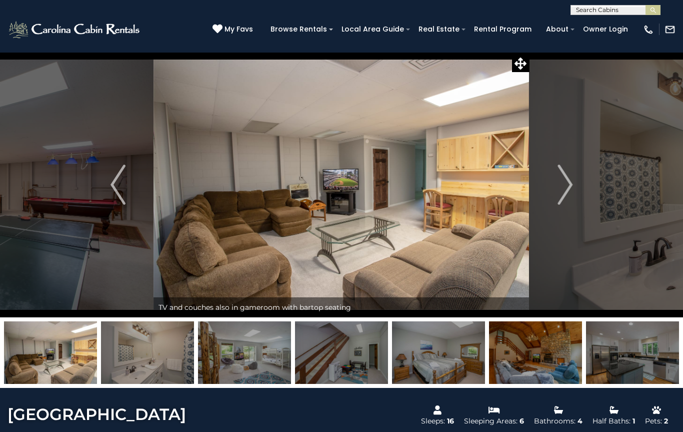
click at [558, 185] on img "Next" at bounding box center [565, 185] width 15 height 40
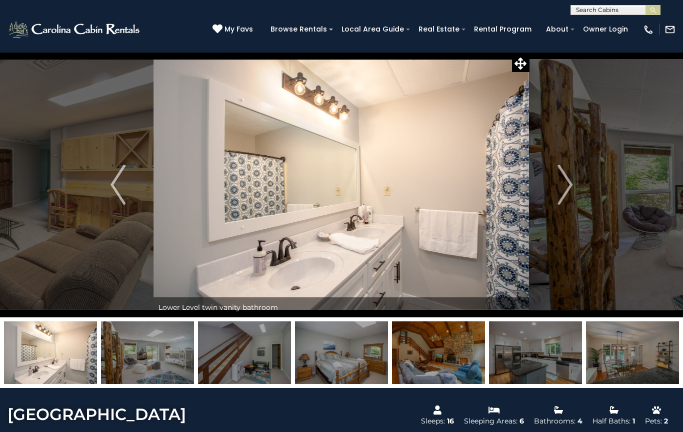
click at [558, 186] on img "Next" at bounding box center [565, 185] width 15 height 40
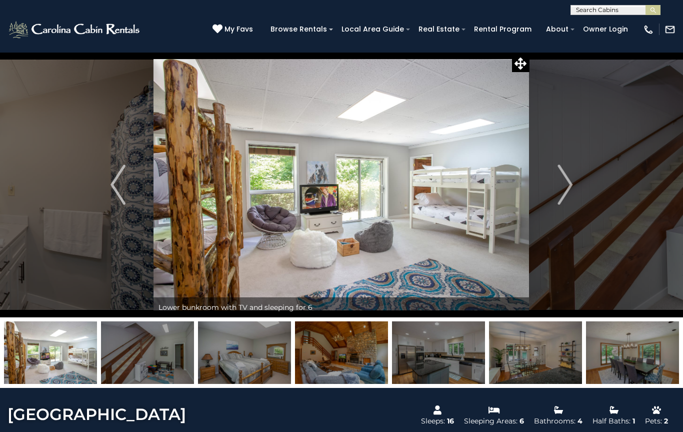
click at [557, 182] on button "Next" at bounding box center [565, 184] width 71 height 265
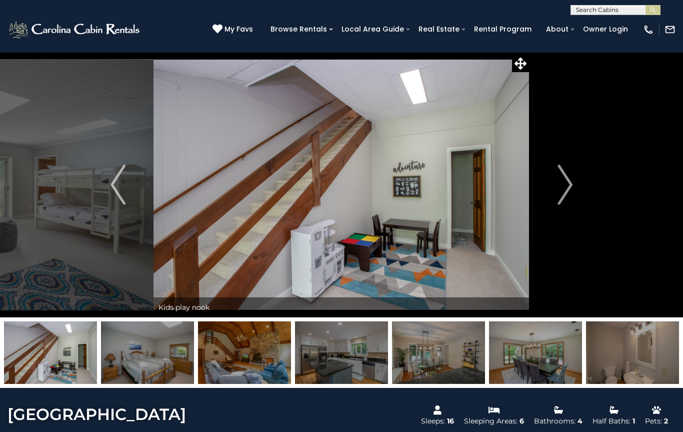
click at [558, 184] on img "Next" at bounding box center [565, 185] width 15 height 40
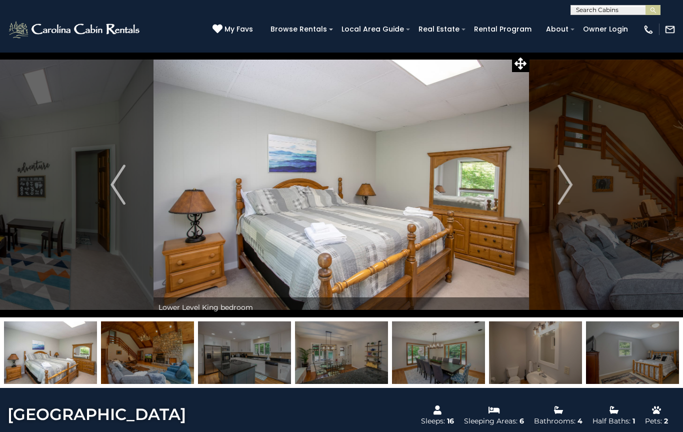
click at [554, 189] on button "Next" at bounding box center [565, 184] width 71 height 265
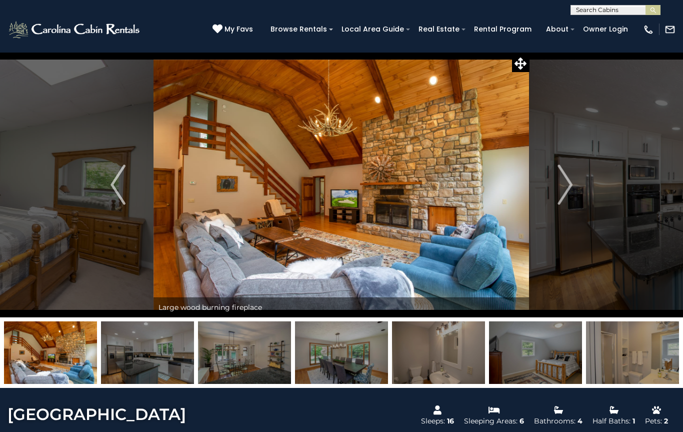
click at [561, 183] on img "Next" at bounding box center [565, 185] width 15 height 40
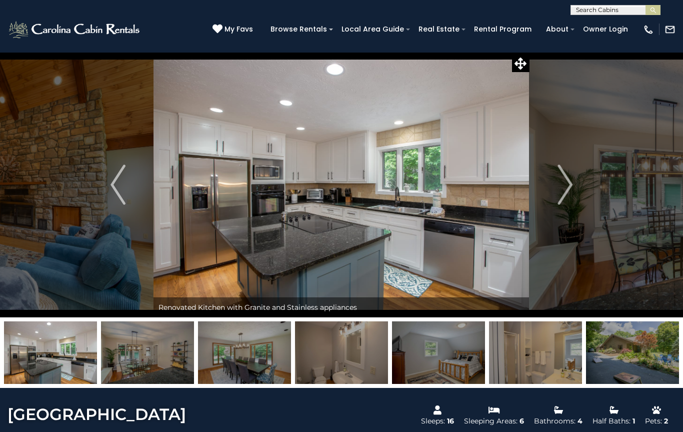
click at [553, 188] on button "Next" at bounding box center [565, 184] width 71 height 265
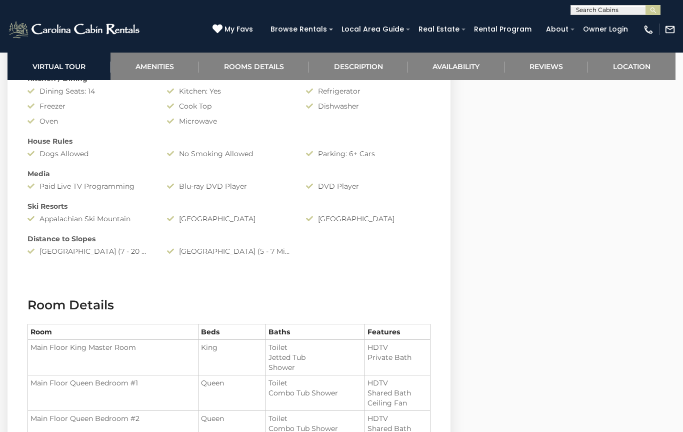
scroll to position [874, 0]
